Goal: Transaction & Acquisition: Purchase product/service

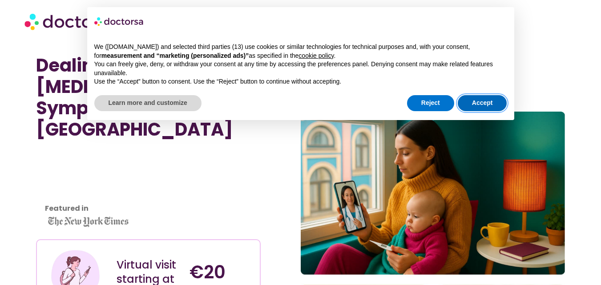
click at [480, 98] on button "Accept" at bounding box center [482, 103] width 49 height 16
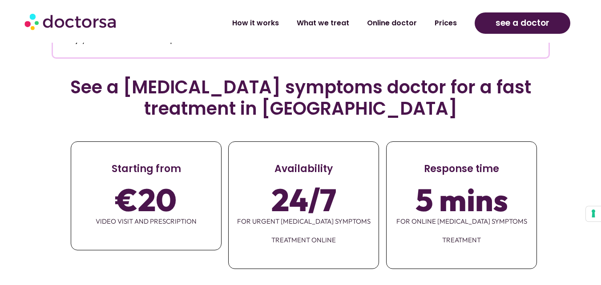
scroll to position [1163, 0]
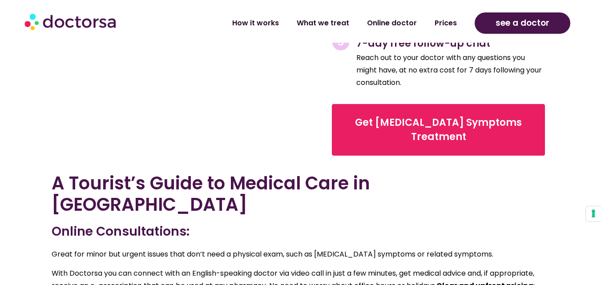
scroll to position [1702, 0]
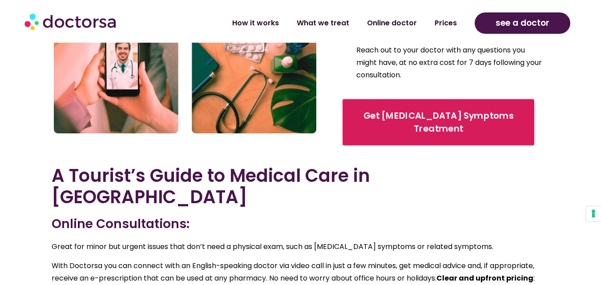
click at [410, 110] on span "Get [MEDICAL_DATA] Symptoms Treatment" at bounding box center [438, 123] width 167 height 26
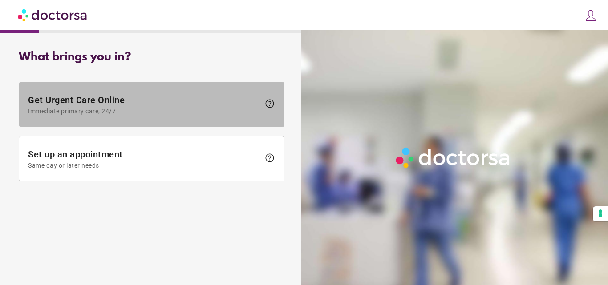
click at [222, 96] on span "Get Urgent Care Online Immediate primary care, 24/7" at bounding box center [144, 105] width 232 height 20
